Goal: Task Accomplishment & Management: Manage account settings

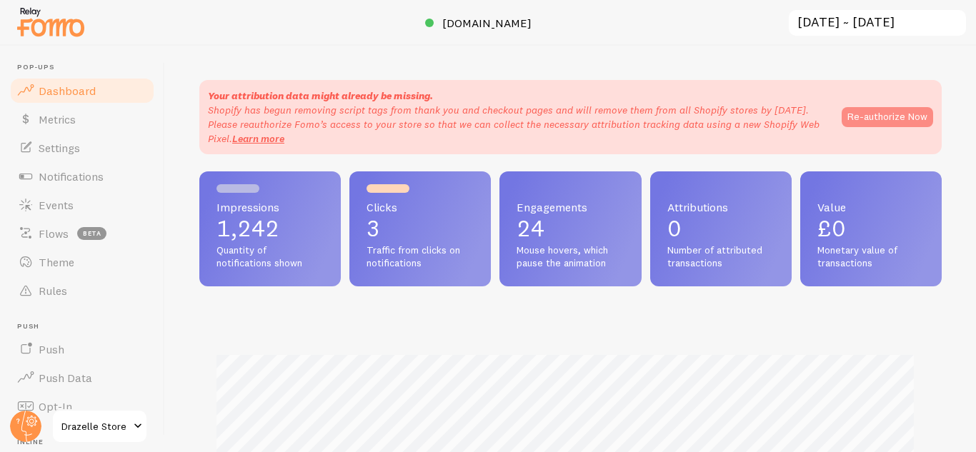
click at [878, 122] on button "Re-authorize Now" at bounding box center [887, 117] width 91 height 20
click at [883, 121] on button "Re-authorize Now" at bounding box center [887, 117] width 91 height 20
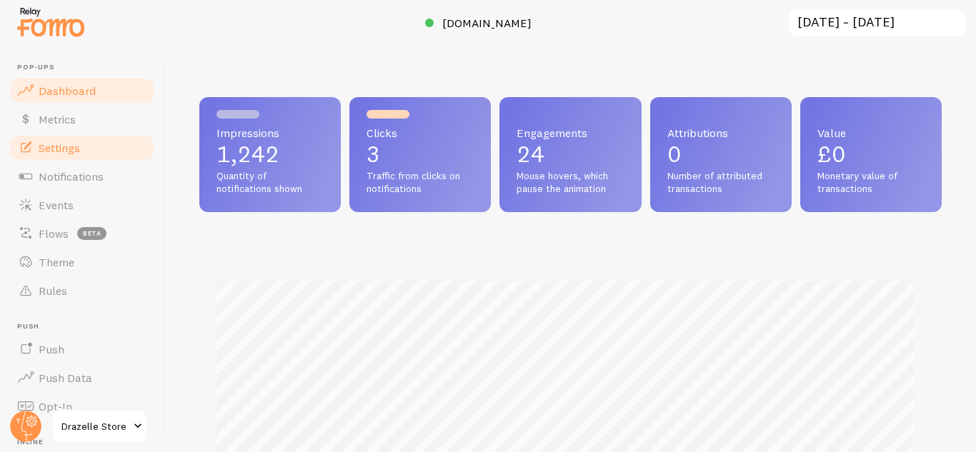
click at [74, 146] on span "Settings" at bounding box center [59, 148] width 41 height 14
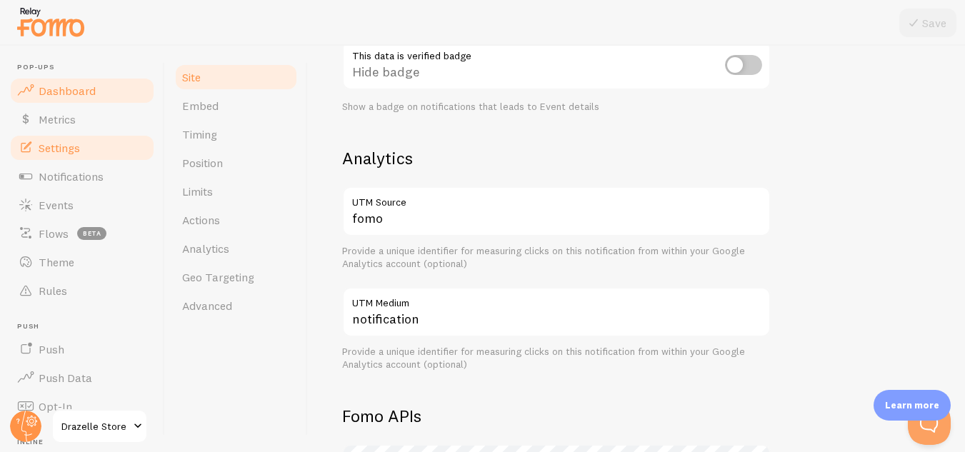
click at [81, 81] on link "Dashboard" at bounding box center [82, 90] width 147 height 29
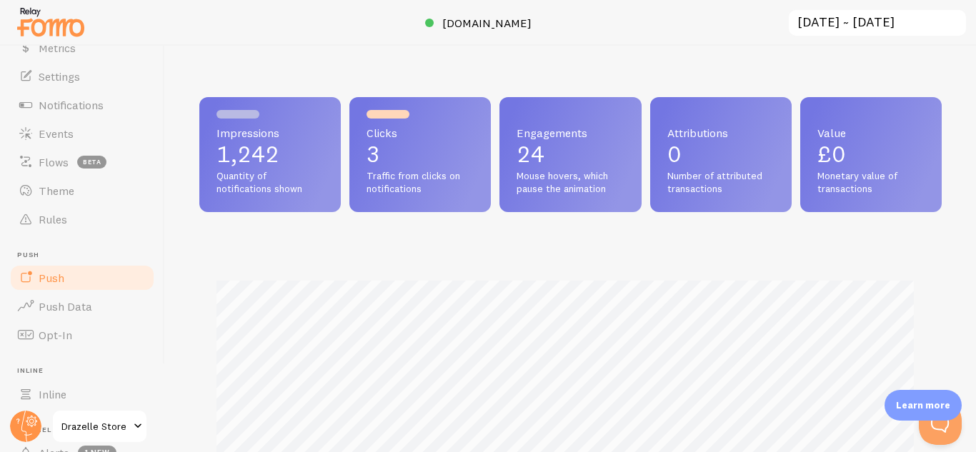
scroll to position [143, 0]
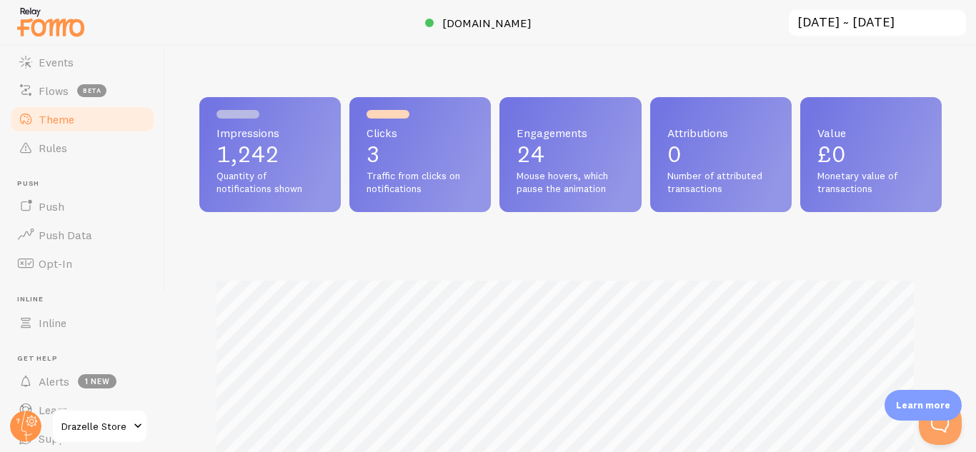
drag, startPoint x: 79, startPoint y: 130, endPoint x: 87, endPoint y: 126, distance: 8.6
click at [79, 130] on link "Theme" at bounding box center [82, 119] width 147 height 29
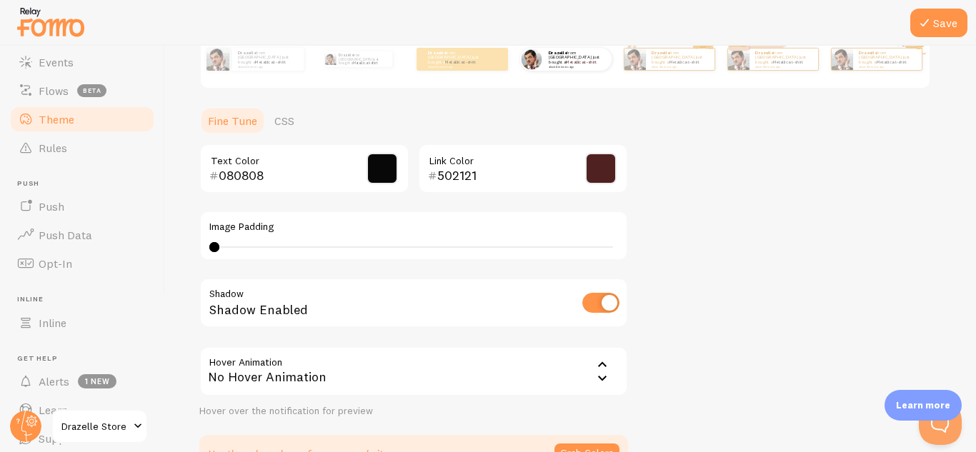
scroll to position [374, 0]
